Goal: Task Accomplishment & Management: Complete application form

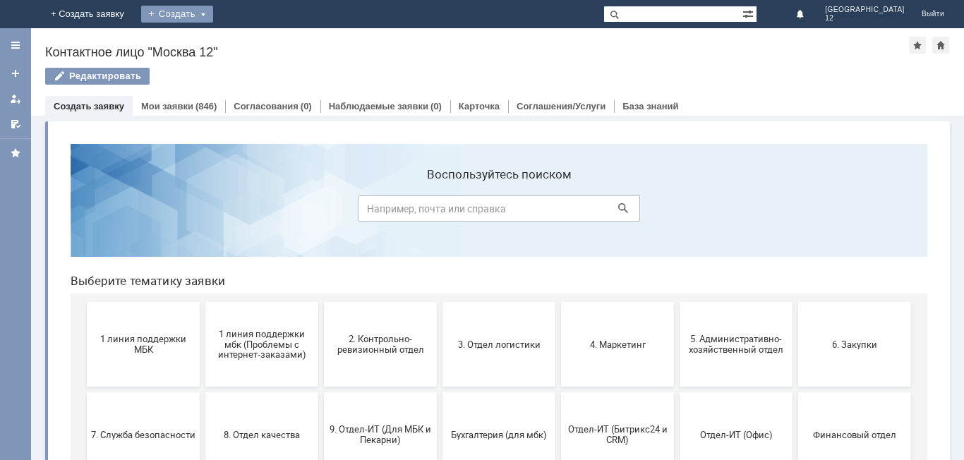
click at [213, 12] on div "Создать" at bounding box center [177, 14] width 72 height 17
click at [251, 37] on link "Заявка" at bounding box center [197, 42] width 107 height 17
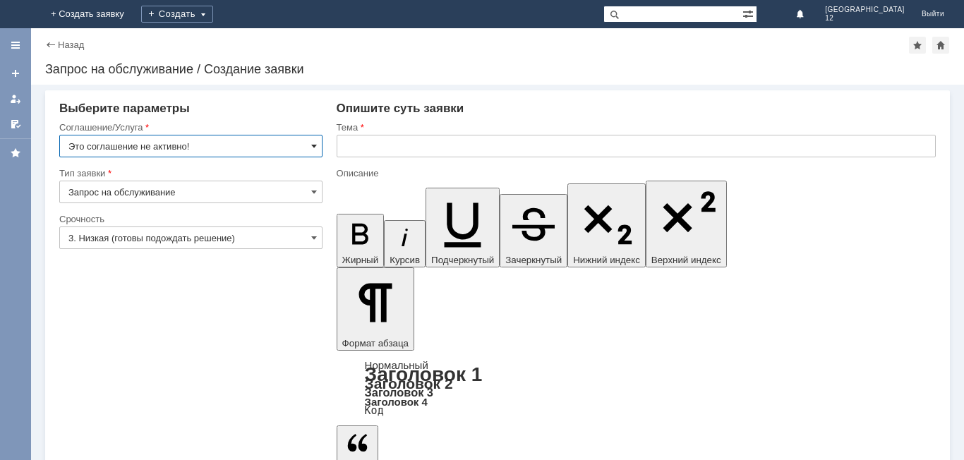
click at [312, 147] on span at bounding box center [314, 145] width 6 height 11
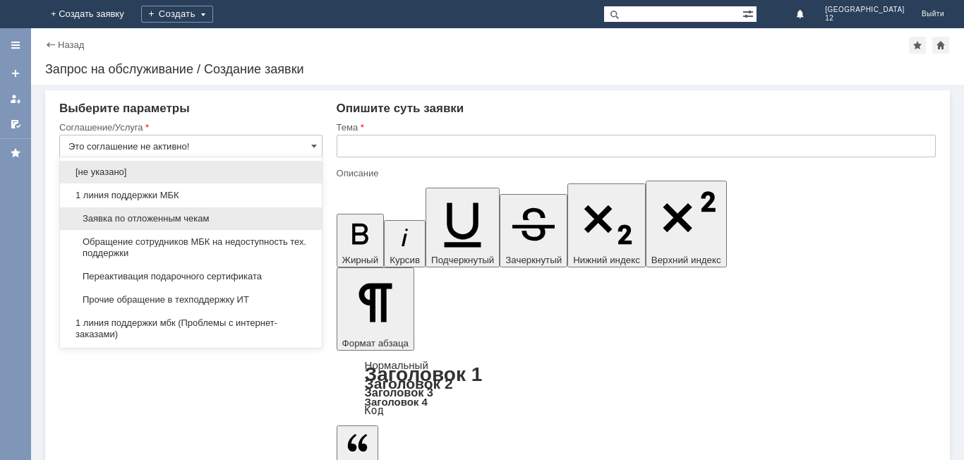
click at [133, 214] on span "Заявка по отложенным чекам" at bounding box center [190, 218] width 245 height 11
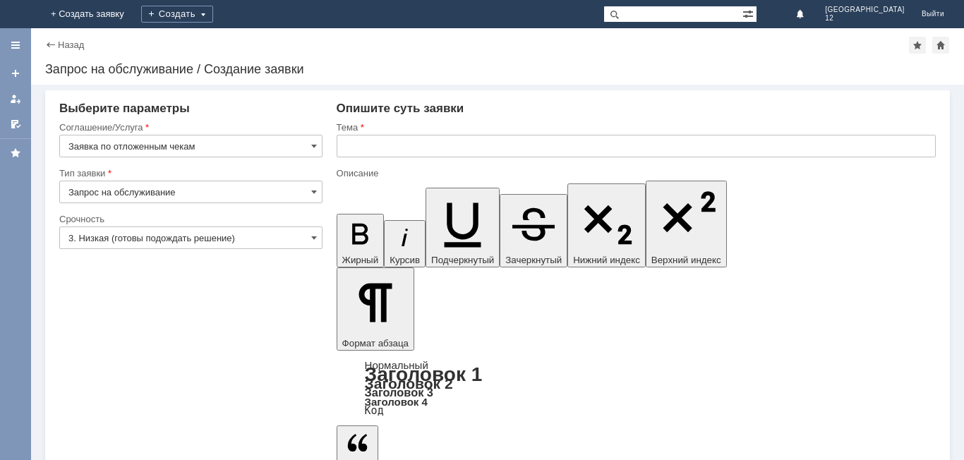
type input "Заявка по отложенным чекам"
click at [315, 238] on span at bounding box center [314, 237] width 6 height 11
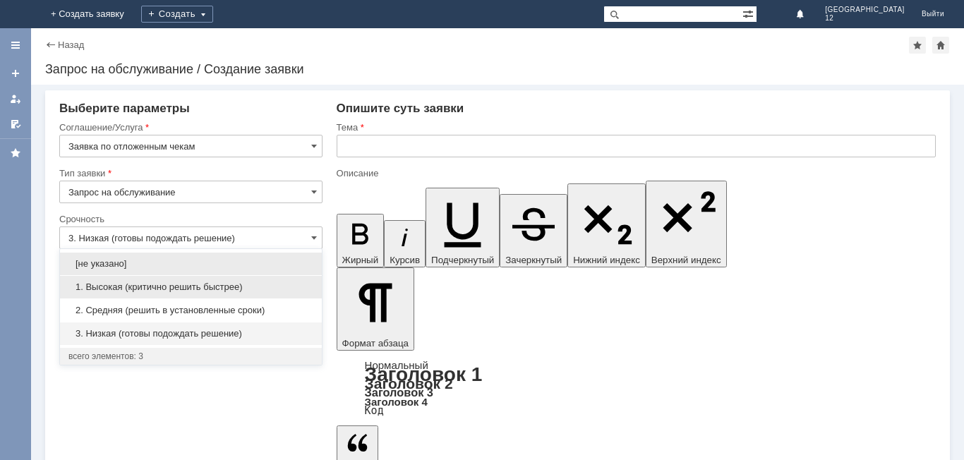
click at [202, 284] on span "1. Высокая (критично решить быстрее)" at bounding box center [190, 287] width 245 height 11
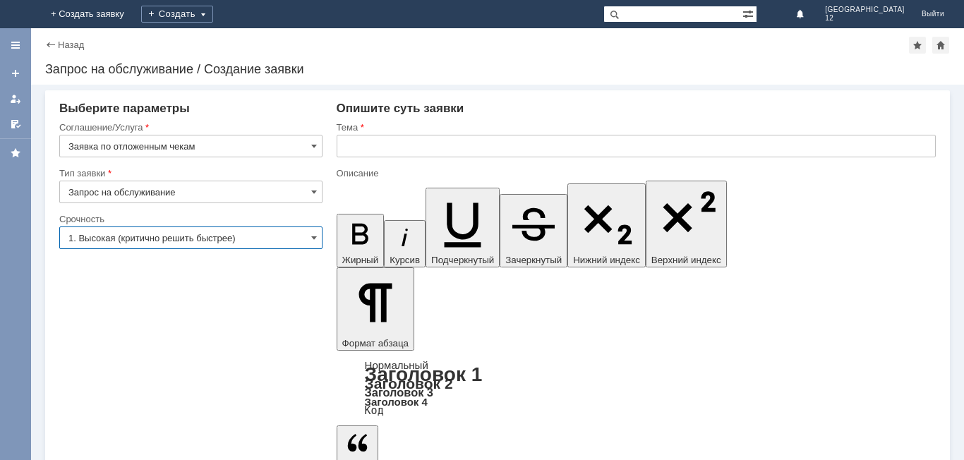
type input "1. Высокая (критично решить быстрее)"
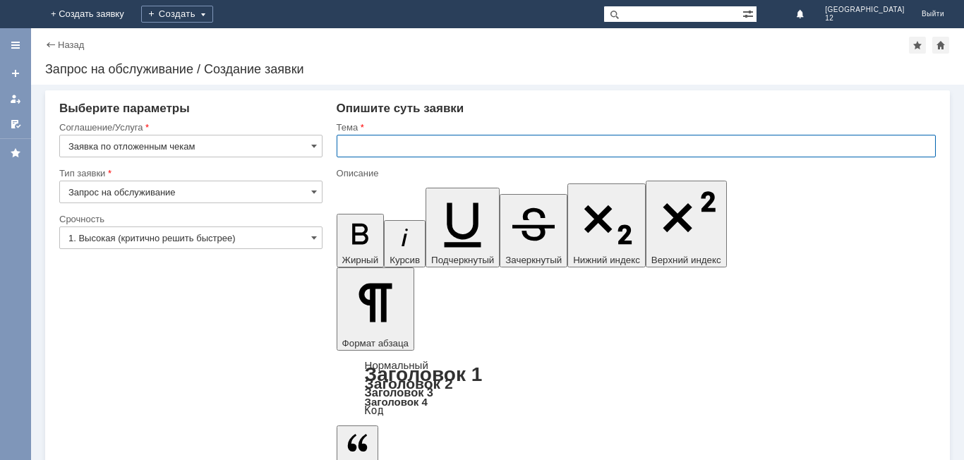
click at [379, 140] on input "text" at bounding box center [636, 146] width 599 height 23
type input "отложенные чеки"
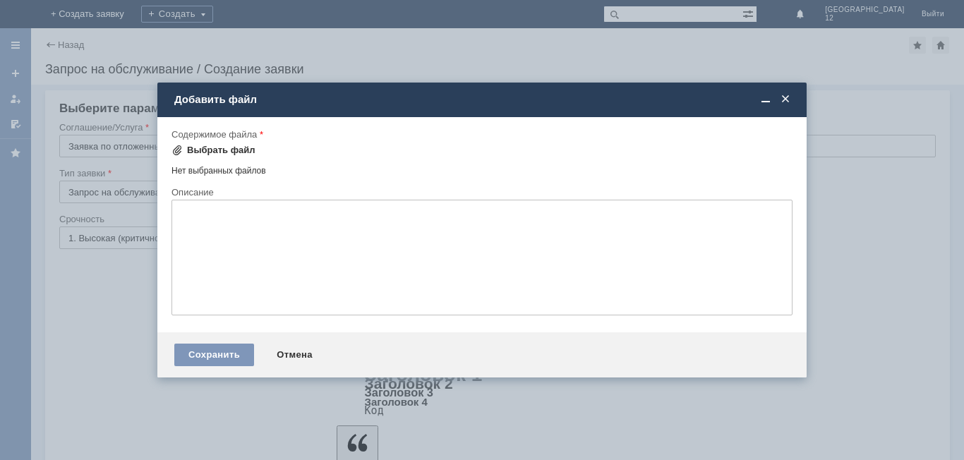
click at [221, 143] on div "Выбрать файл" at bounding box center [213, 150] width 84 height 17
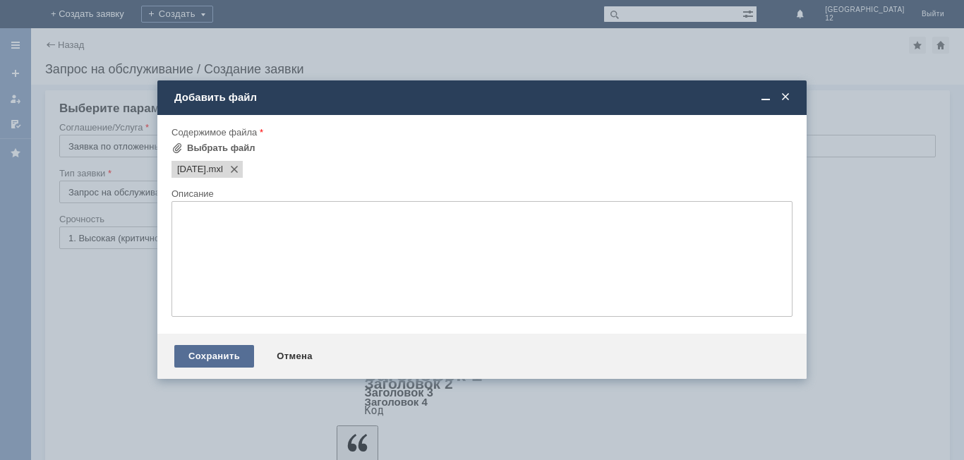
click at [221, 356] on div "Сохранить" at bounding box center [214, 356] width 80 height 23
